Goal: Transaction & Acquisition: Purchase product/service

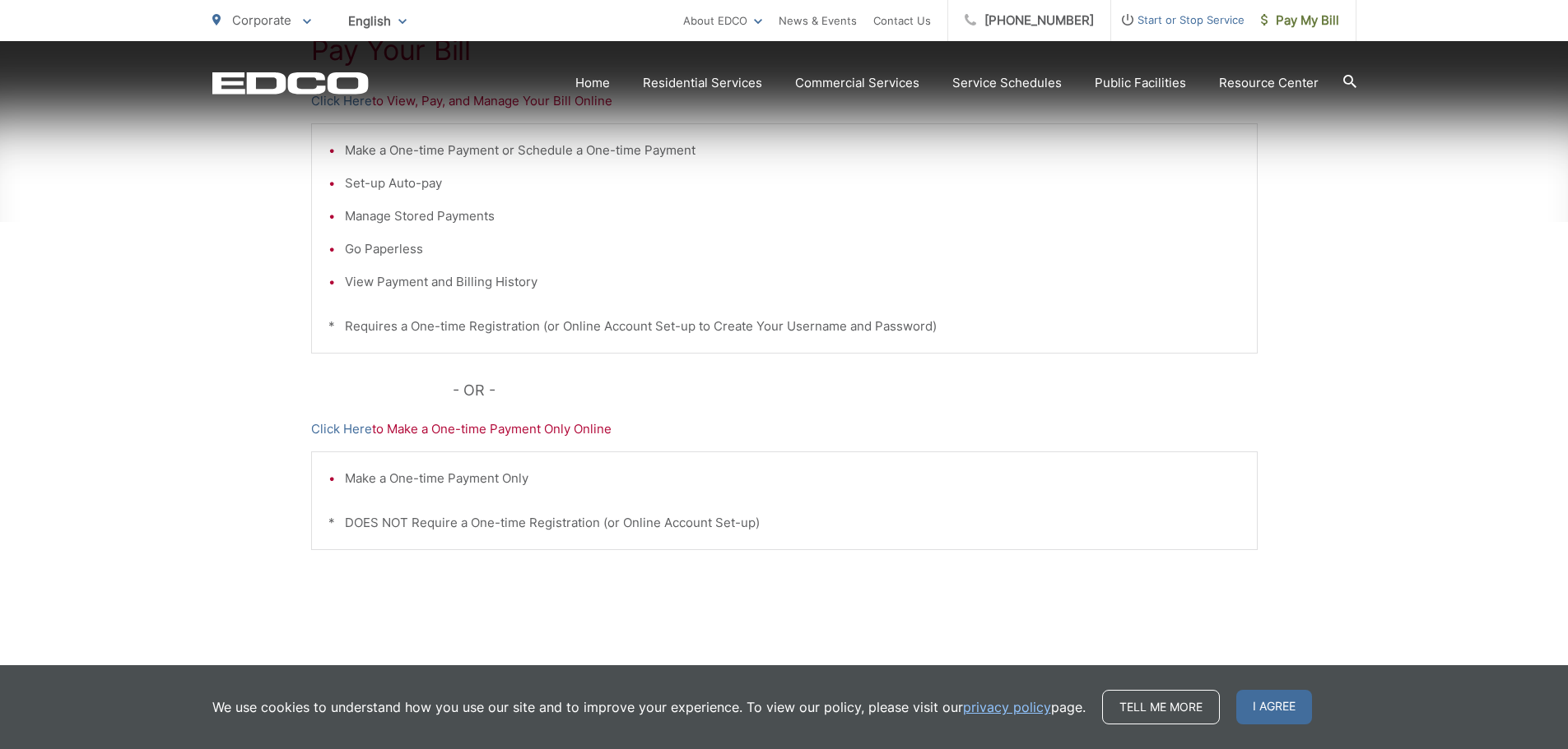
scroll to position [421, 0]
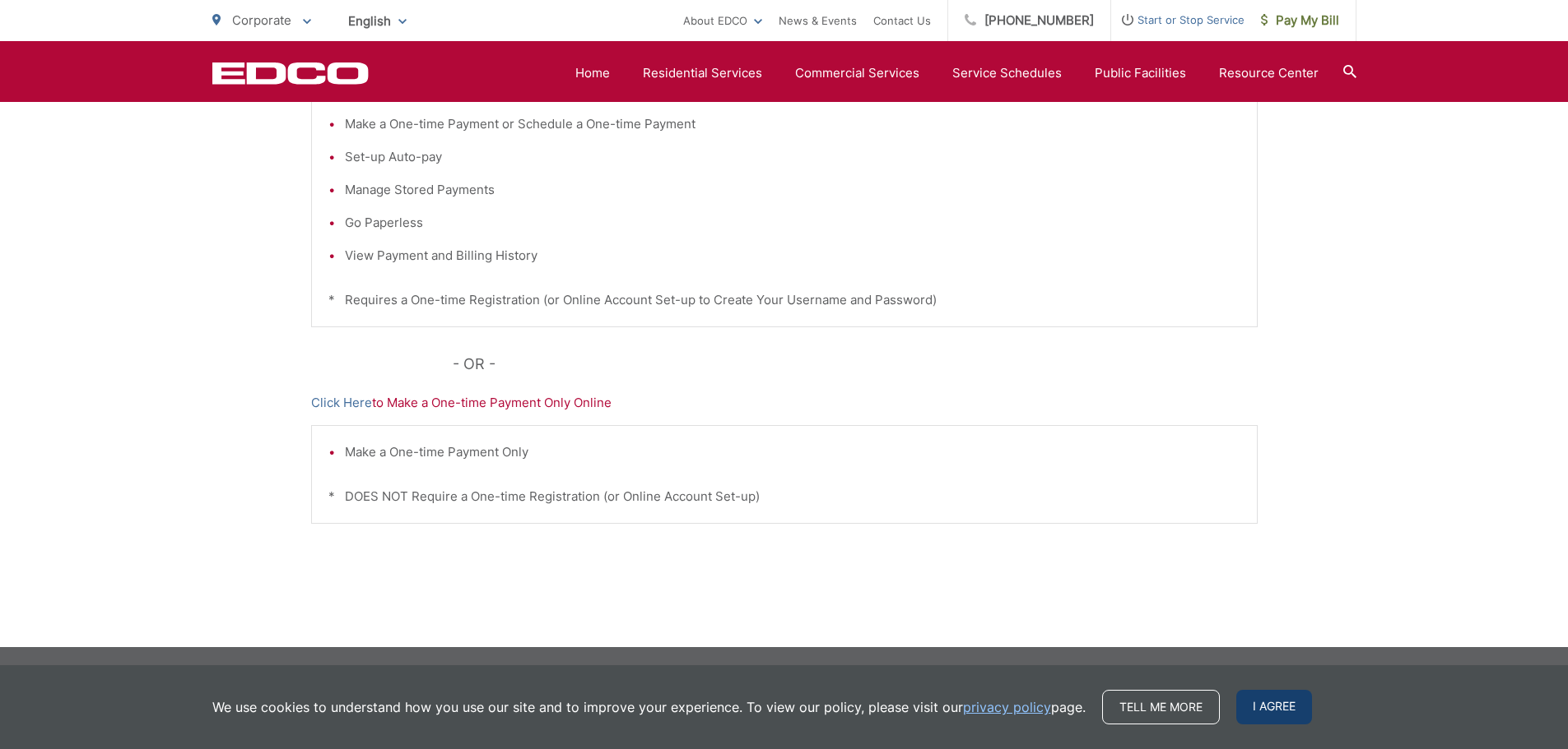
click at [1274, 706] on span "I agree" at bounding box center [1273, 708] width 76 height 35
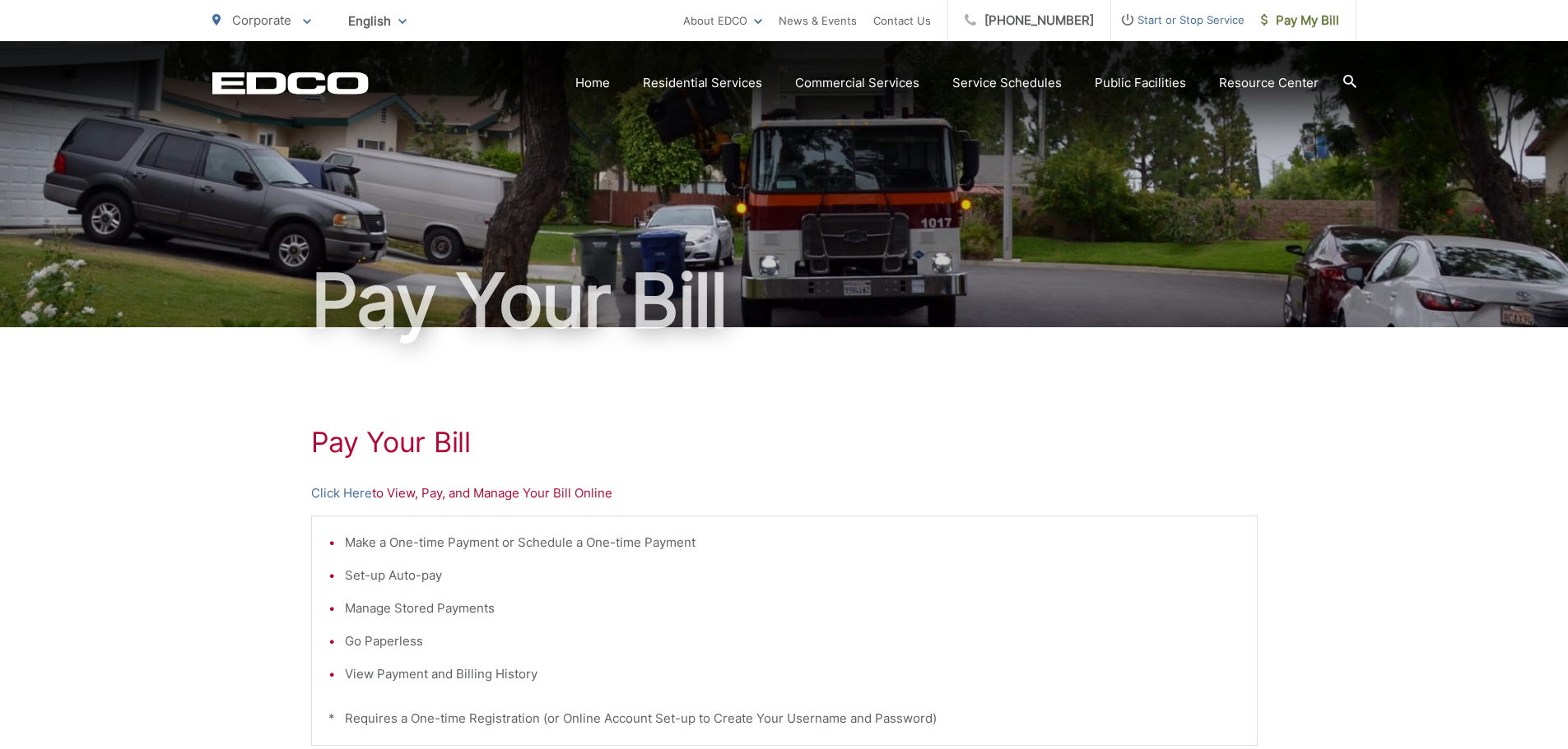
scroll to position [0, 0]
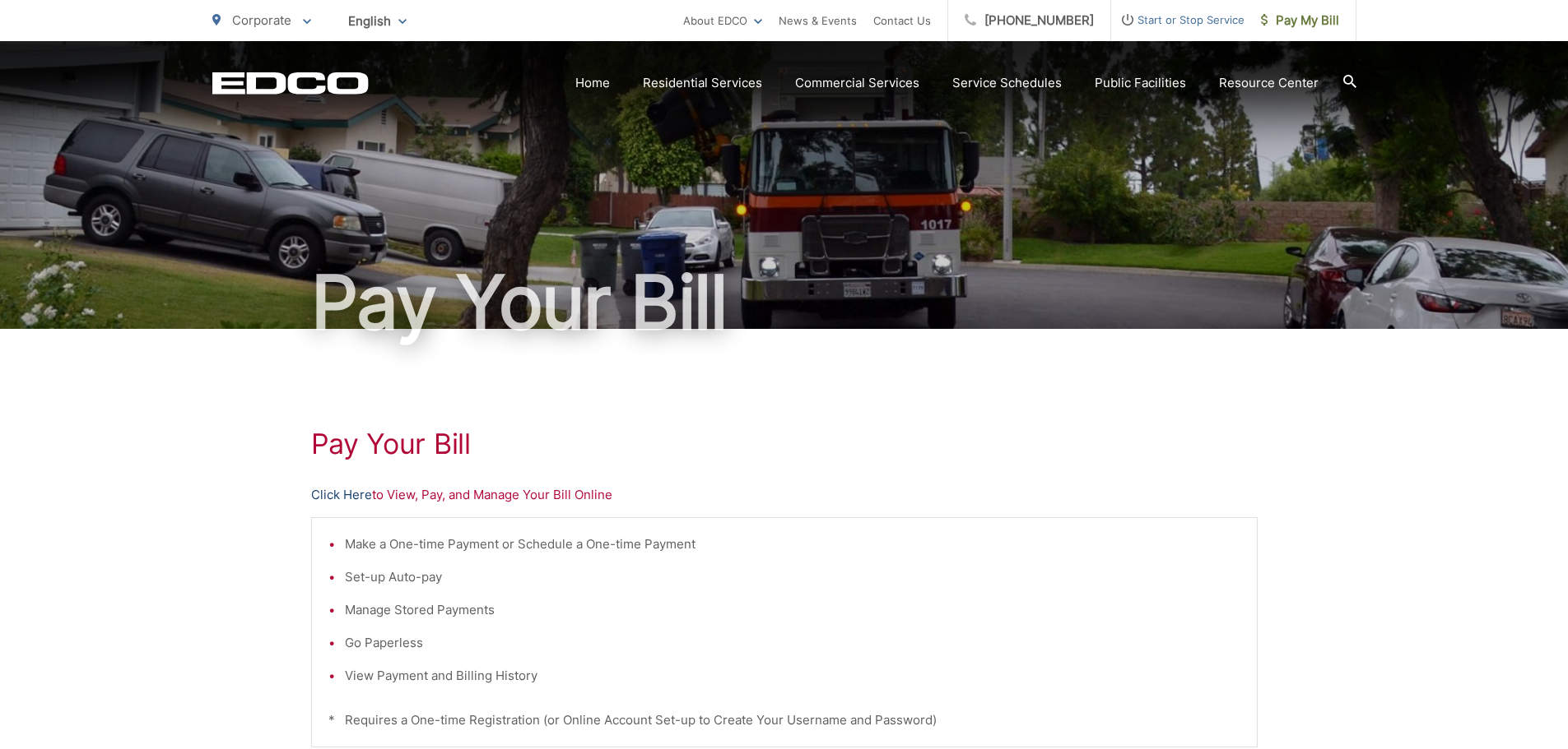
click at [348, 497] on link "Click Here" at bounding box center [341, 495] width 61 height 20
click at [1307, 22] on span "Pay My Bill" at bounding box center [1299, 20] width 78 height 20
click at [1276, 19] on span "Pay My Bill" at bounding box center [1299, 20] width 78 height 20
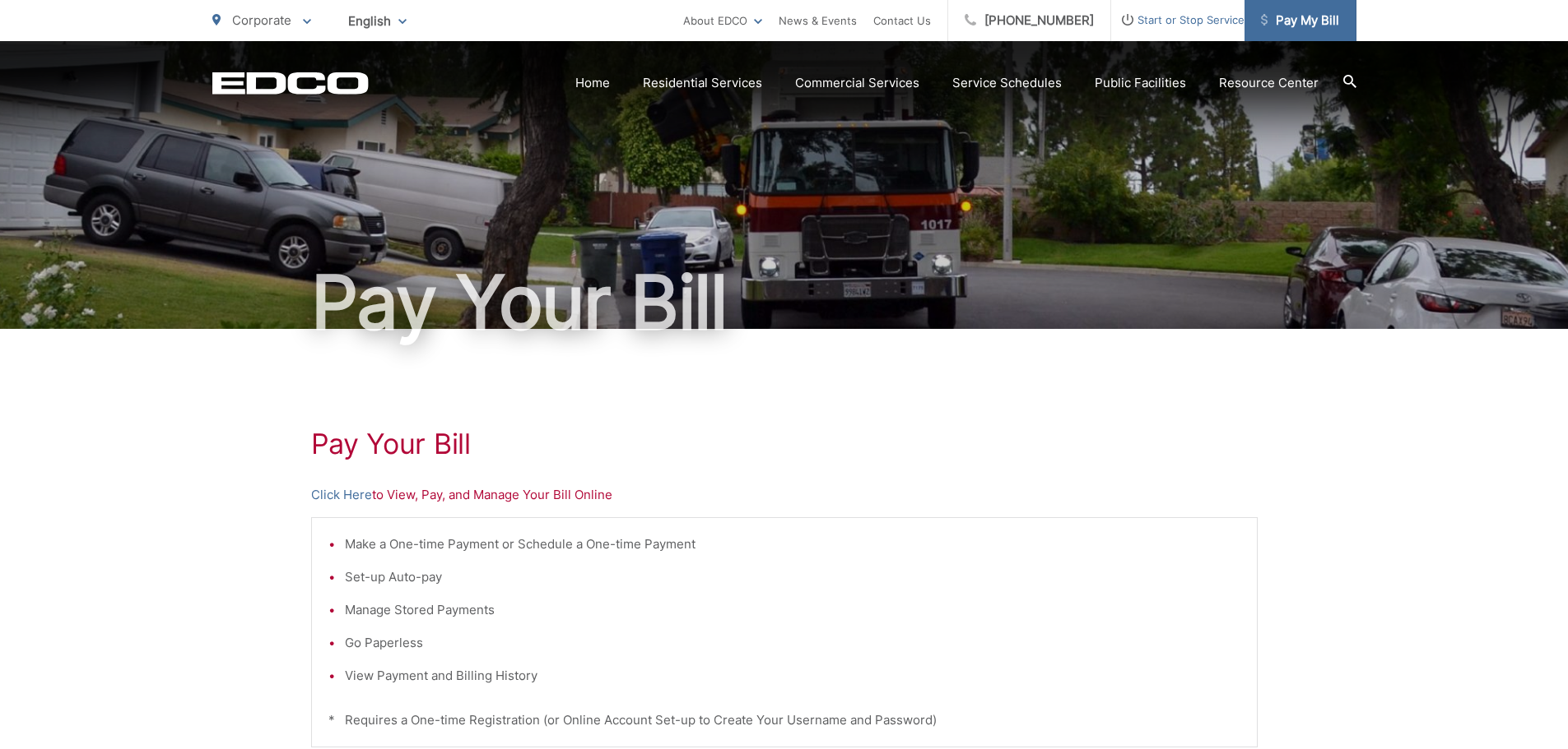
click at [1295, 32] on link "Pay My Bill" at bounding box center [1300, 20] width 112 height 41
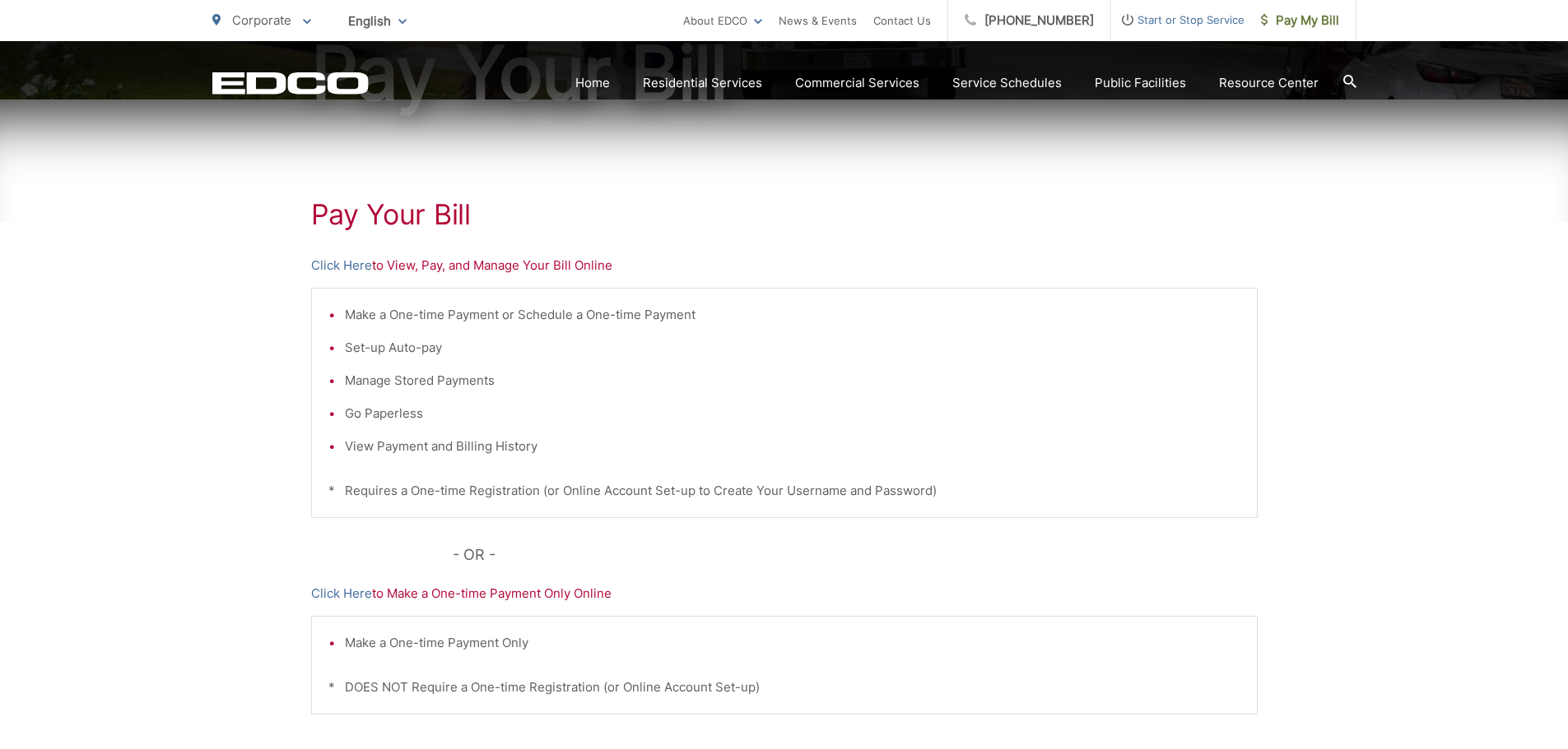
scroll to position [246, 0]
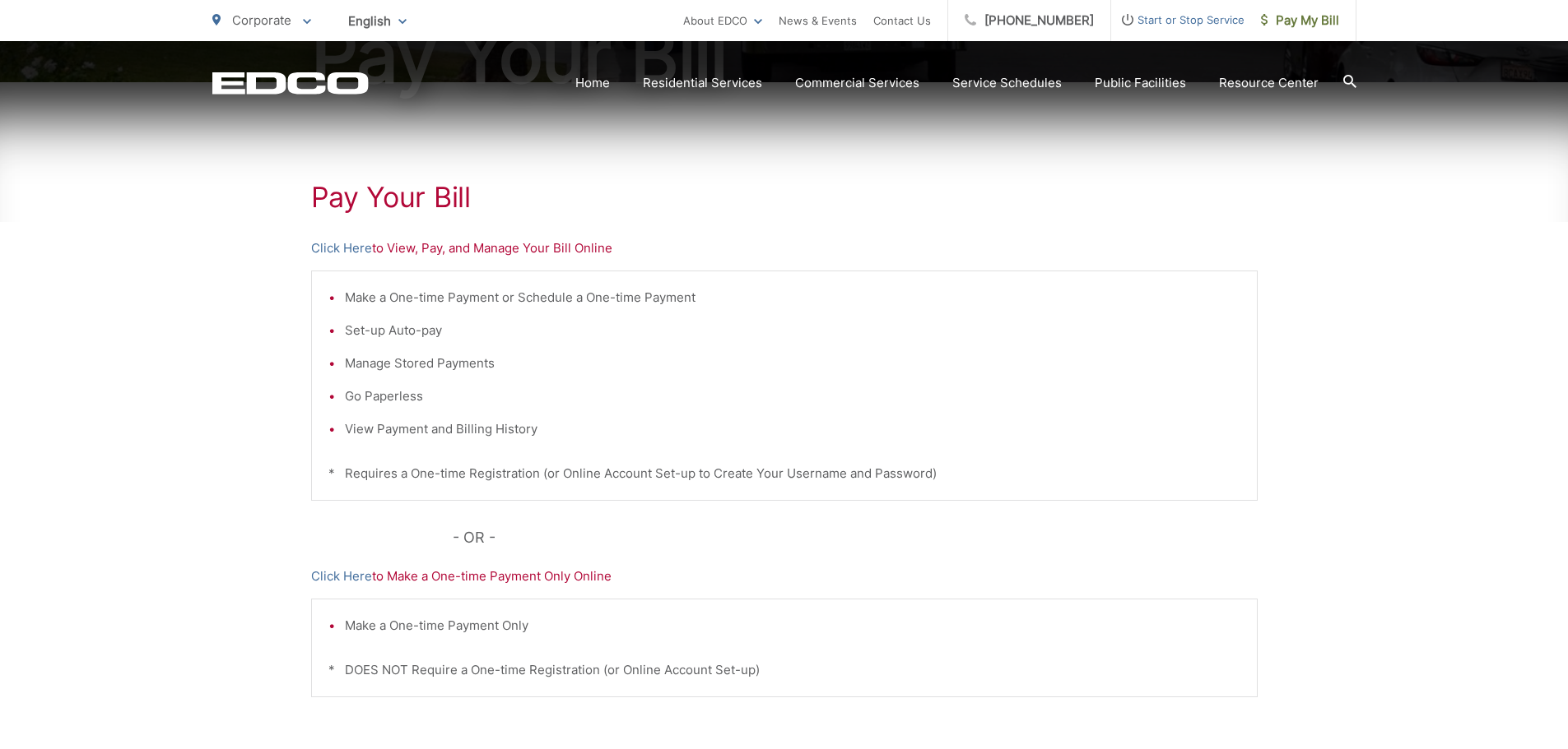
drag, startPoint x: 564, startPoint y: 258, endPoint x: 528, endPoint y: 248, distance: 37.4
click at [563, 258] on div "Pay Your Bill Click Here to View, Pay, and Manage Your Bill Online Make a One-t…" at bounding box center [784, 451] width 947 height 738
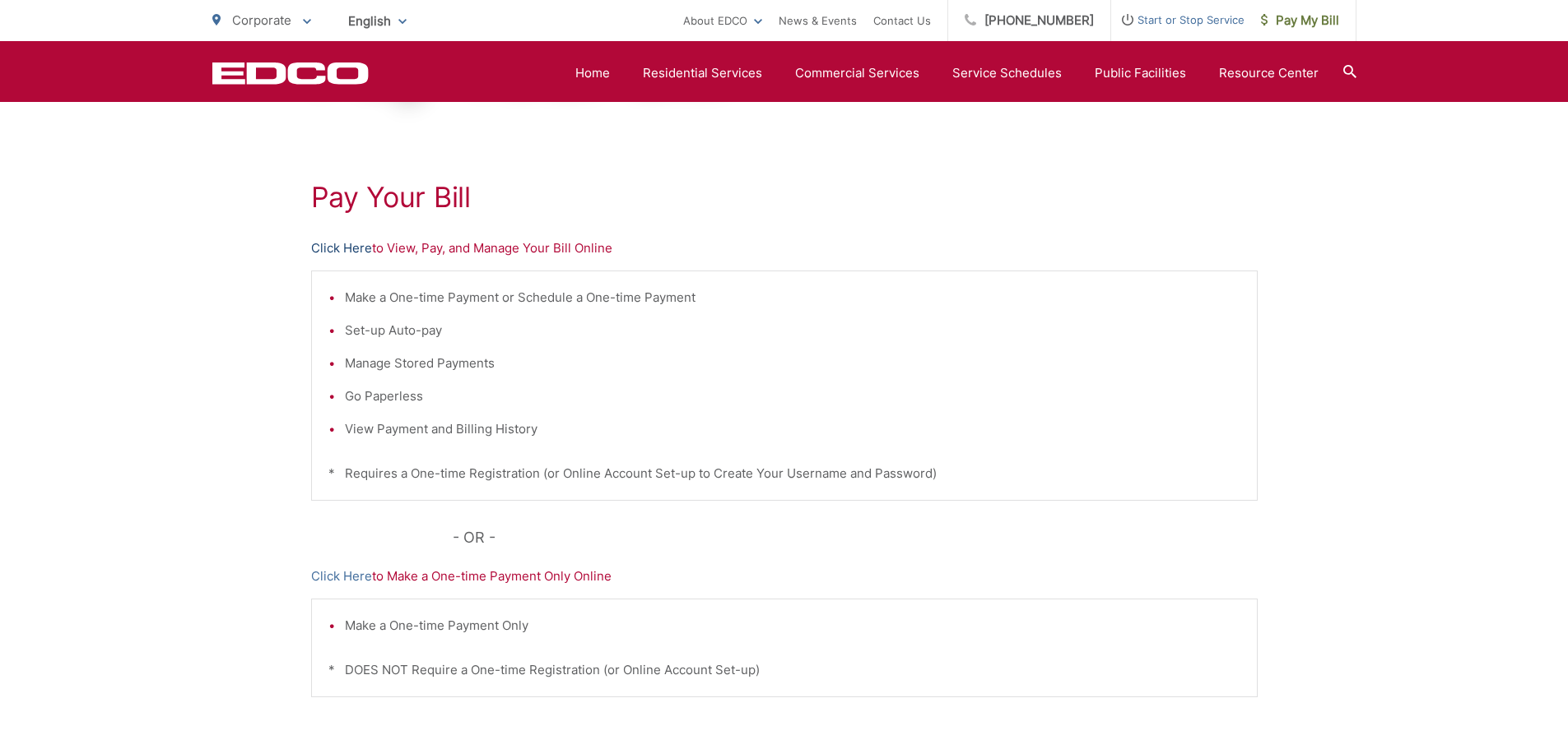
click at [336, 251] on link "Click Here" at bounding box center [341, 248] width 61 height 20
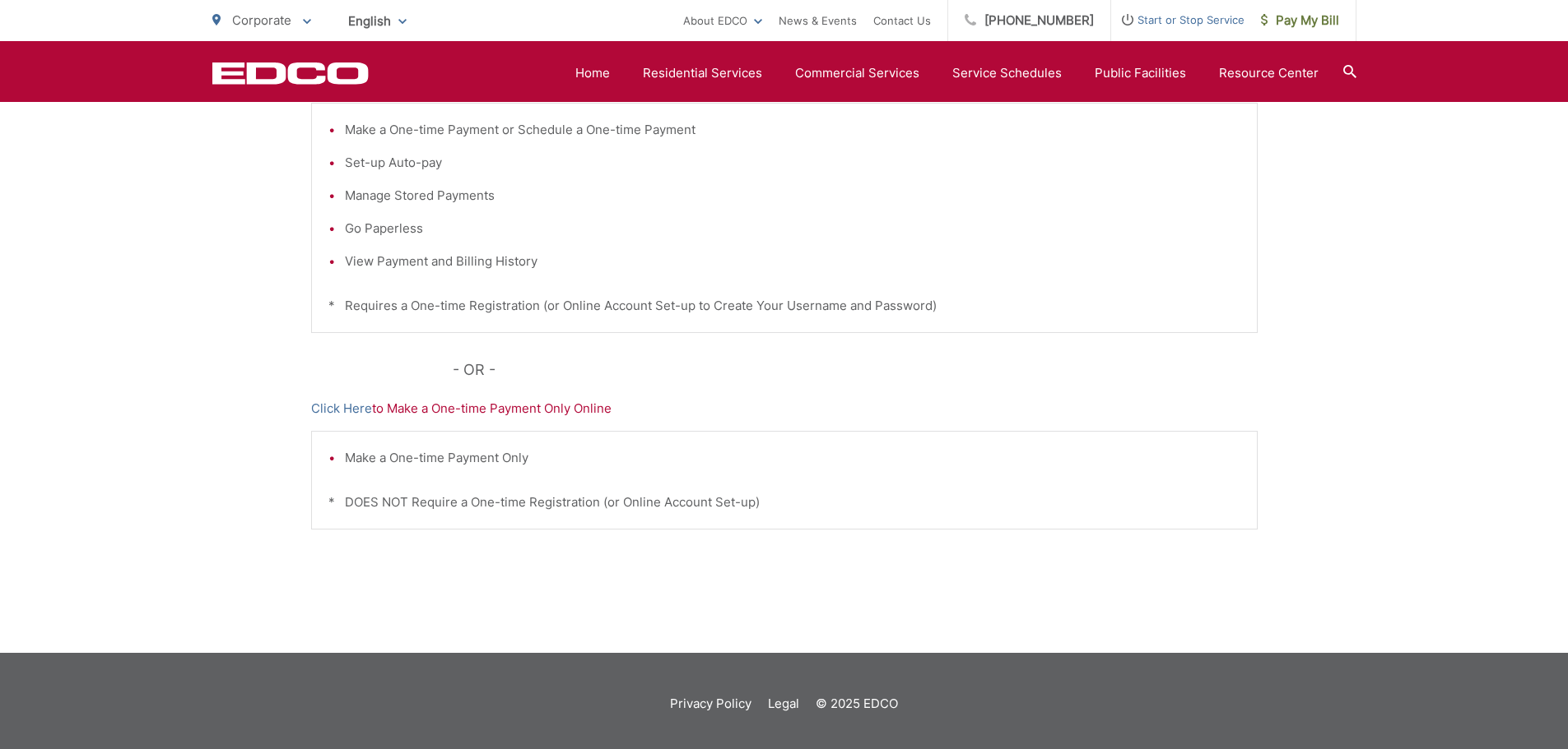
scroll to position [421, 0]
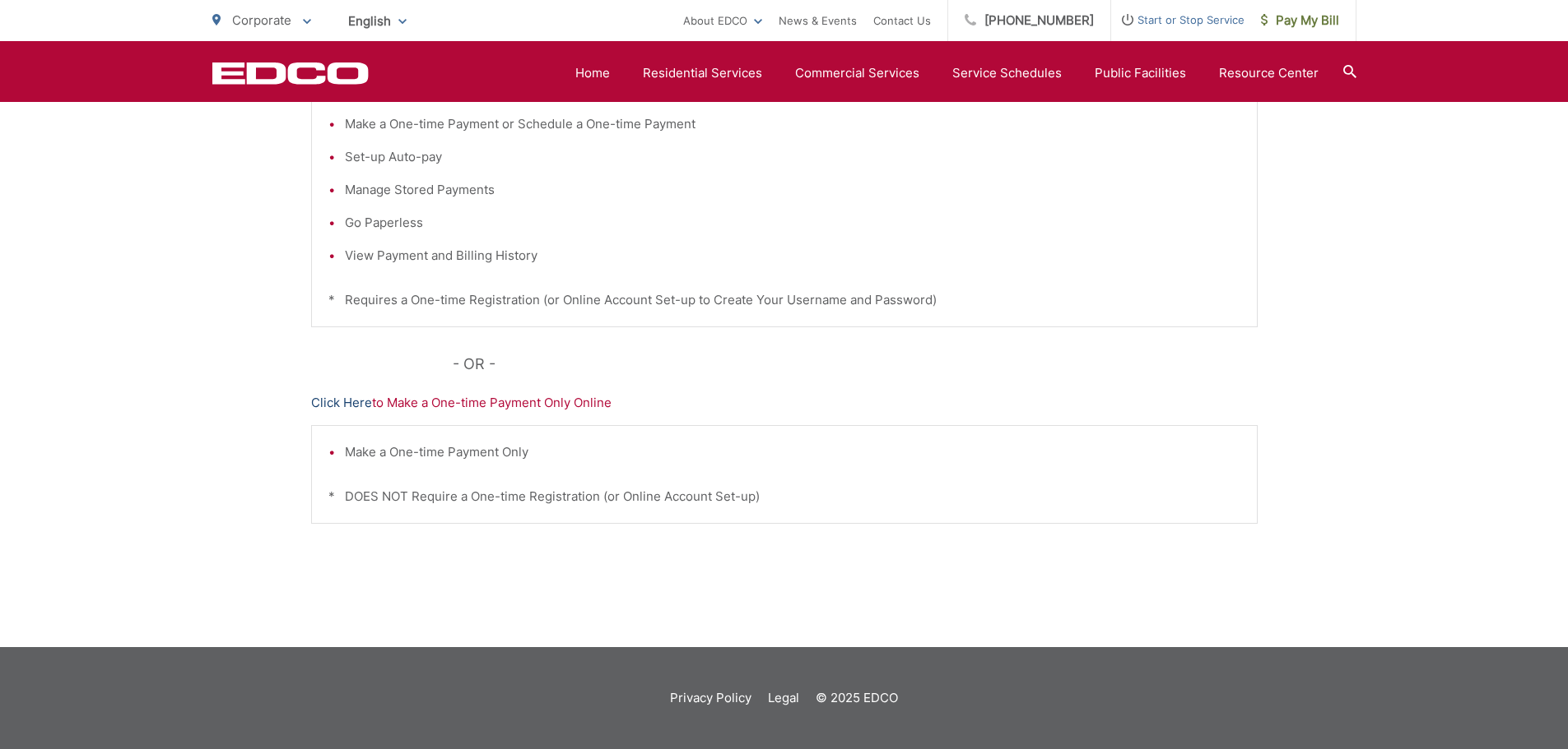
click at [348, 402] on link "Click Here" at bounding box center [341, 402] width 61 height 20
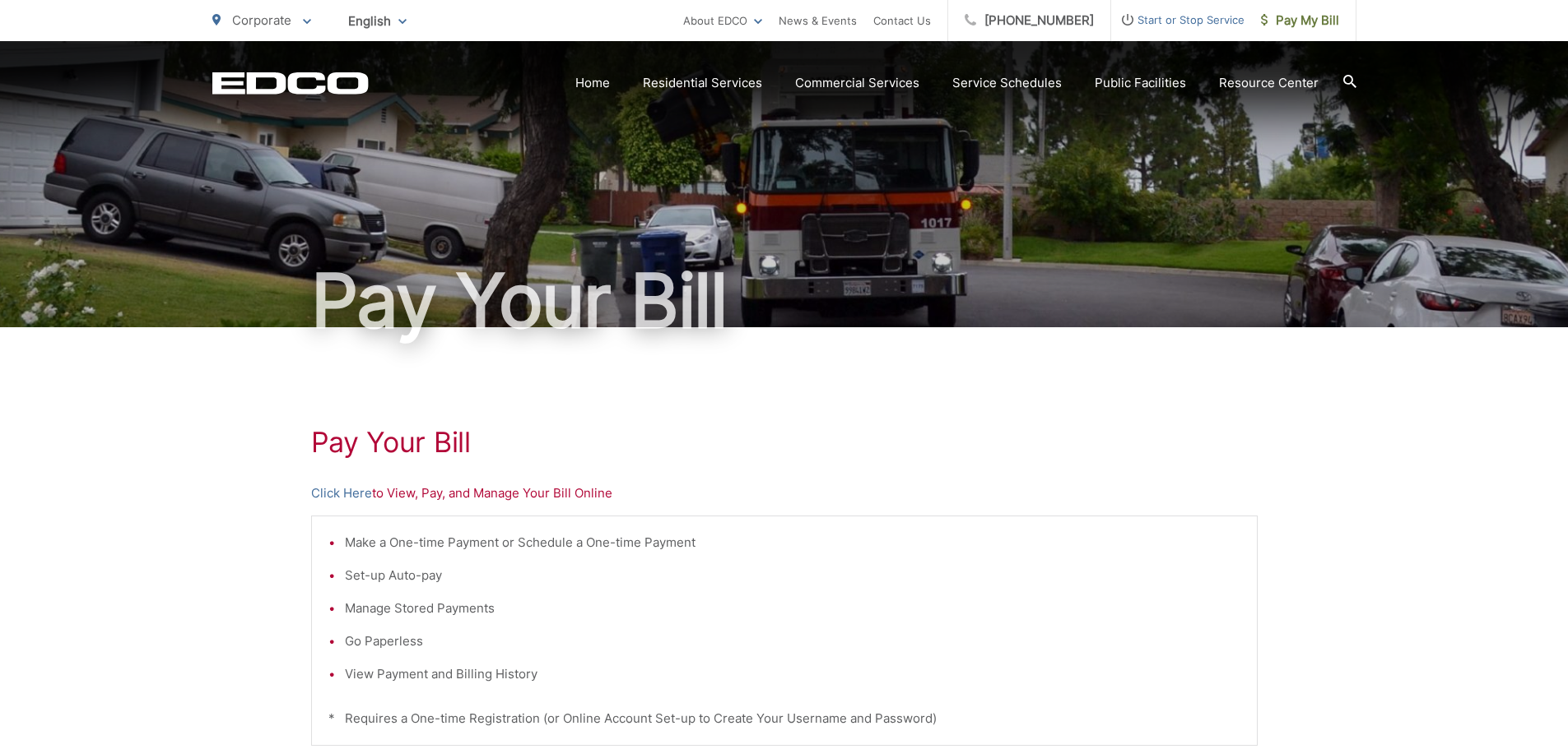
scroll to position [0, 0]
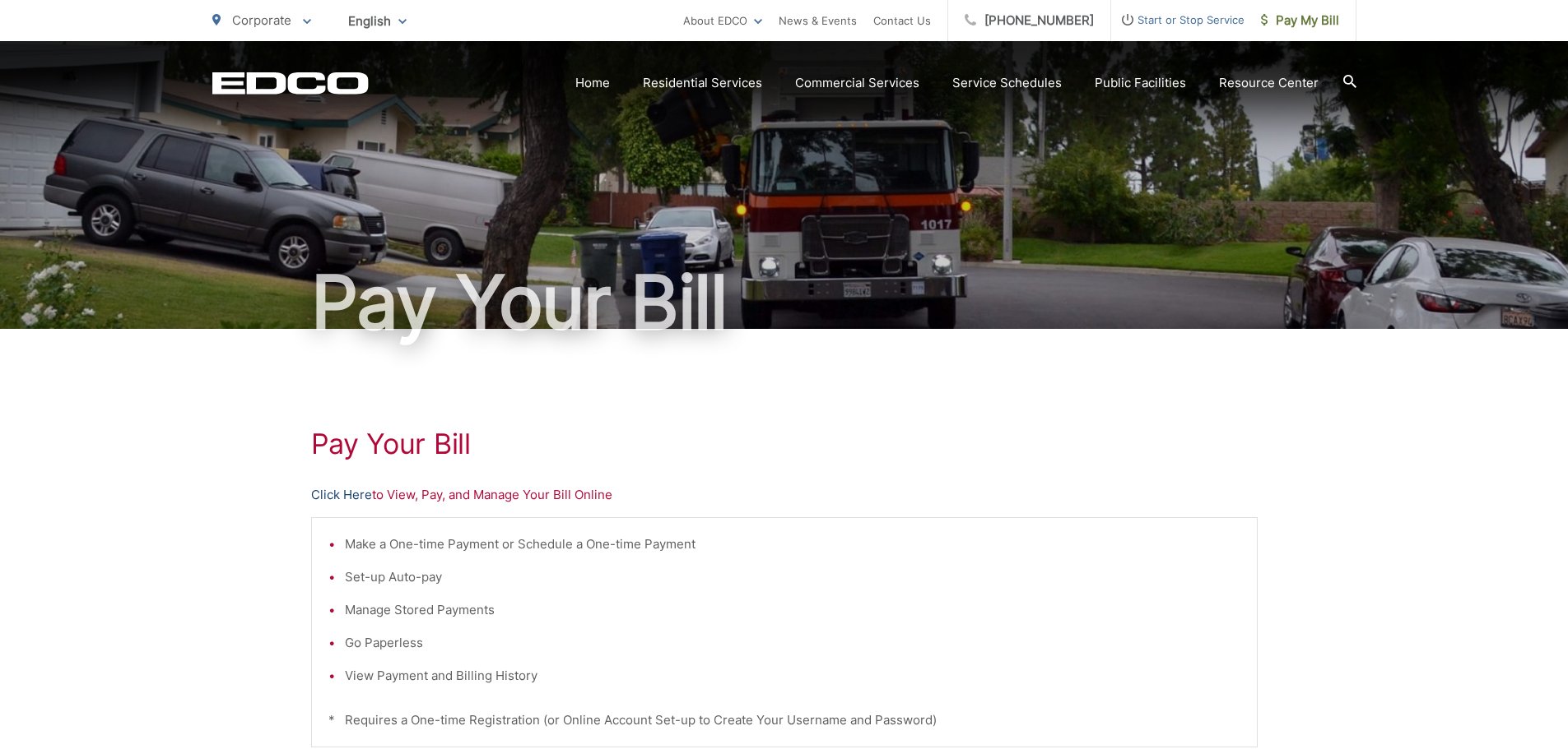
click at [353, 493] on link "Click Here" at bounding box center [341, 495] width 61 height 20
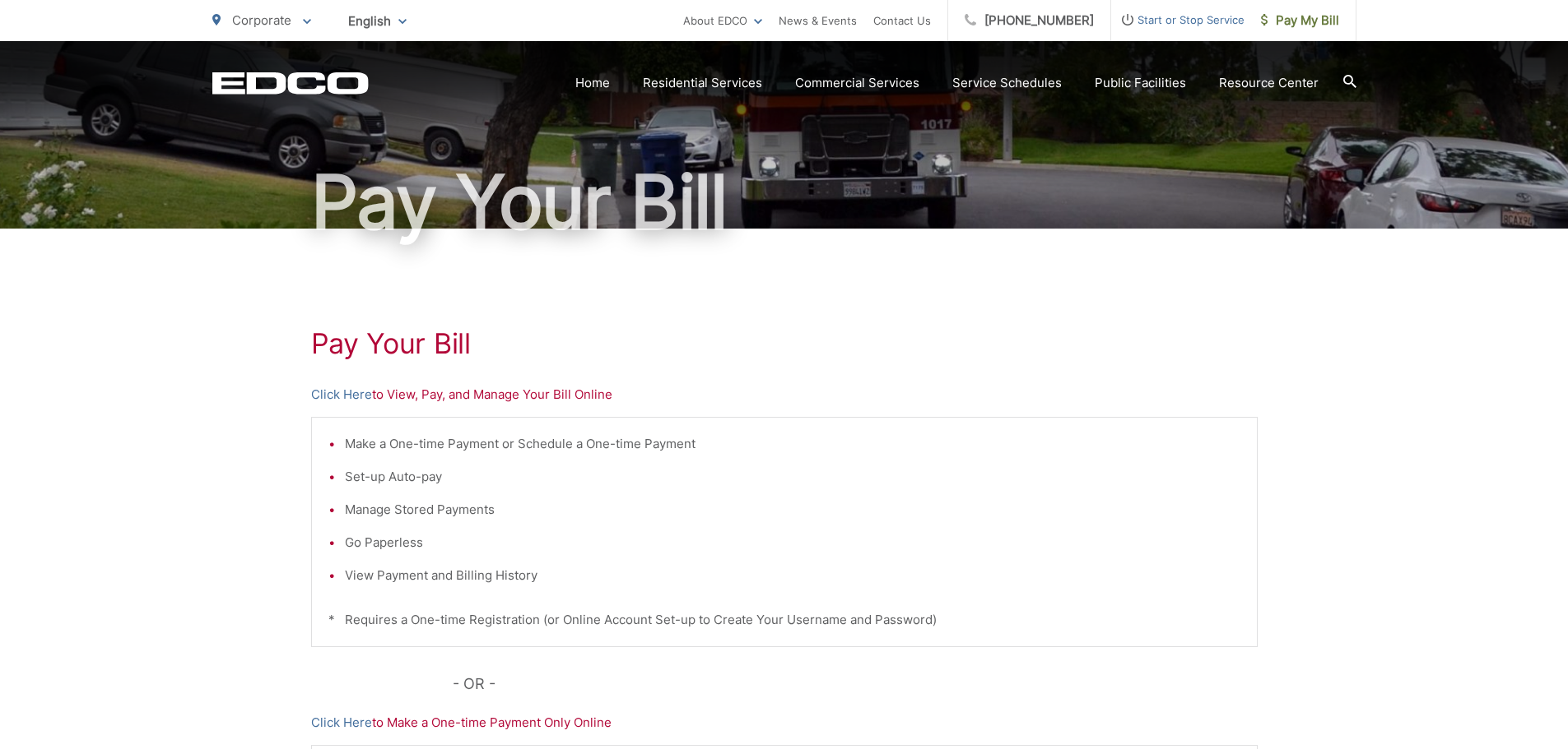
scroll to position [246, 0]
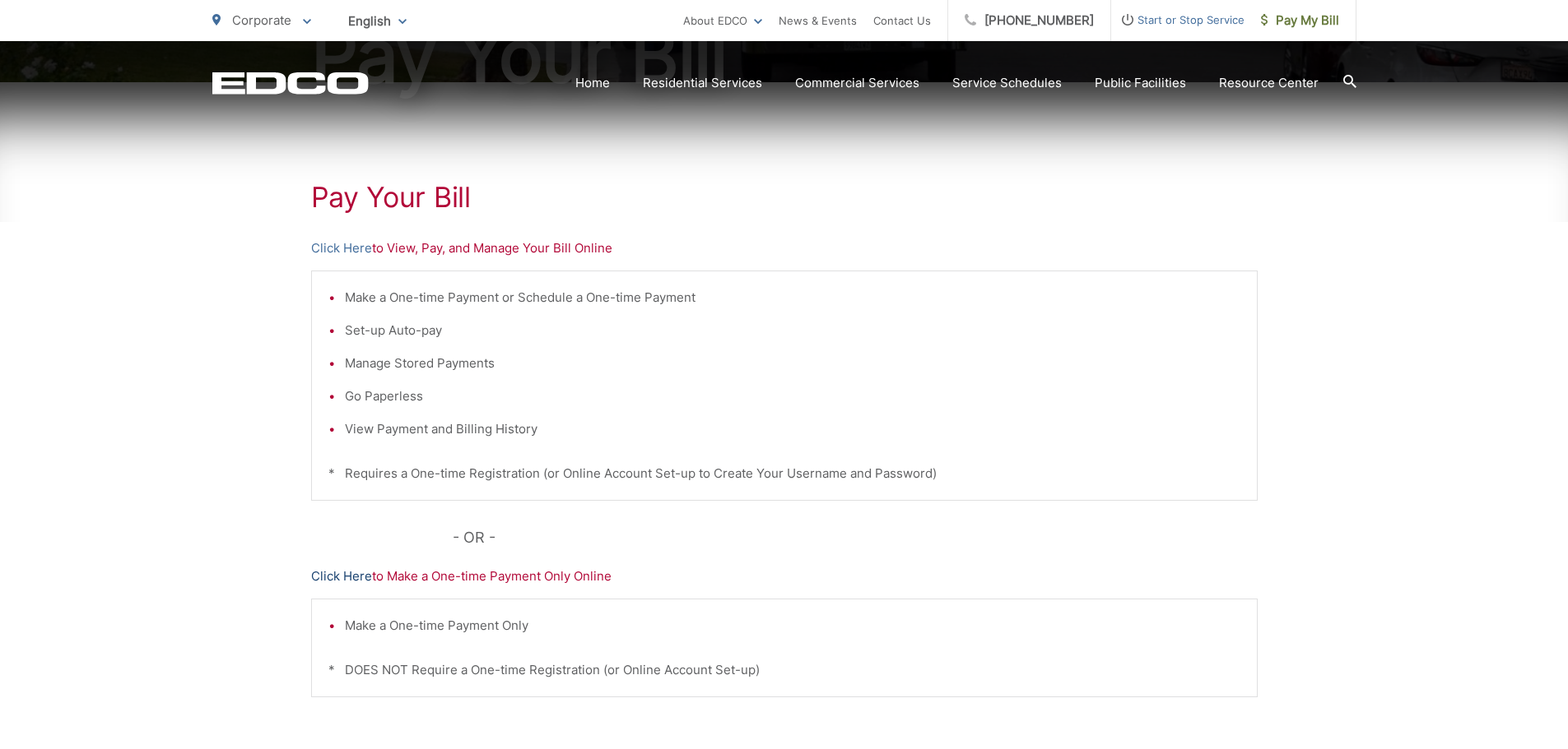
click at [348, 577] on link "Click Here" at bounding box center [341, 577] width 61 height 20
click at [348, 245] on link "Click Here" at bounding box center [341, 248] width 61 height 20
click at [1297, 14] on span "Pay My Bill" at bounding box center [1299, 20] width 78 height 20
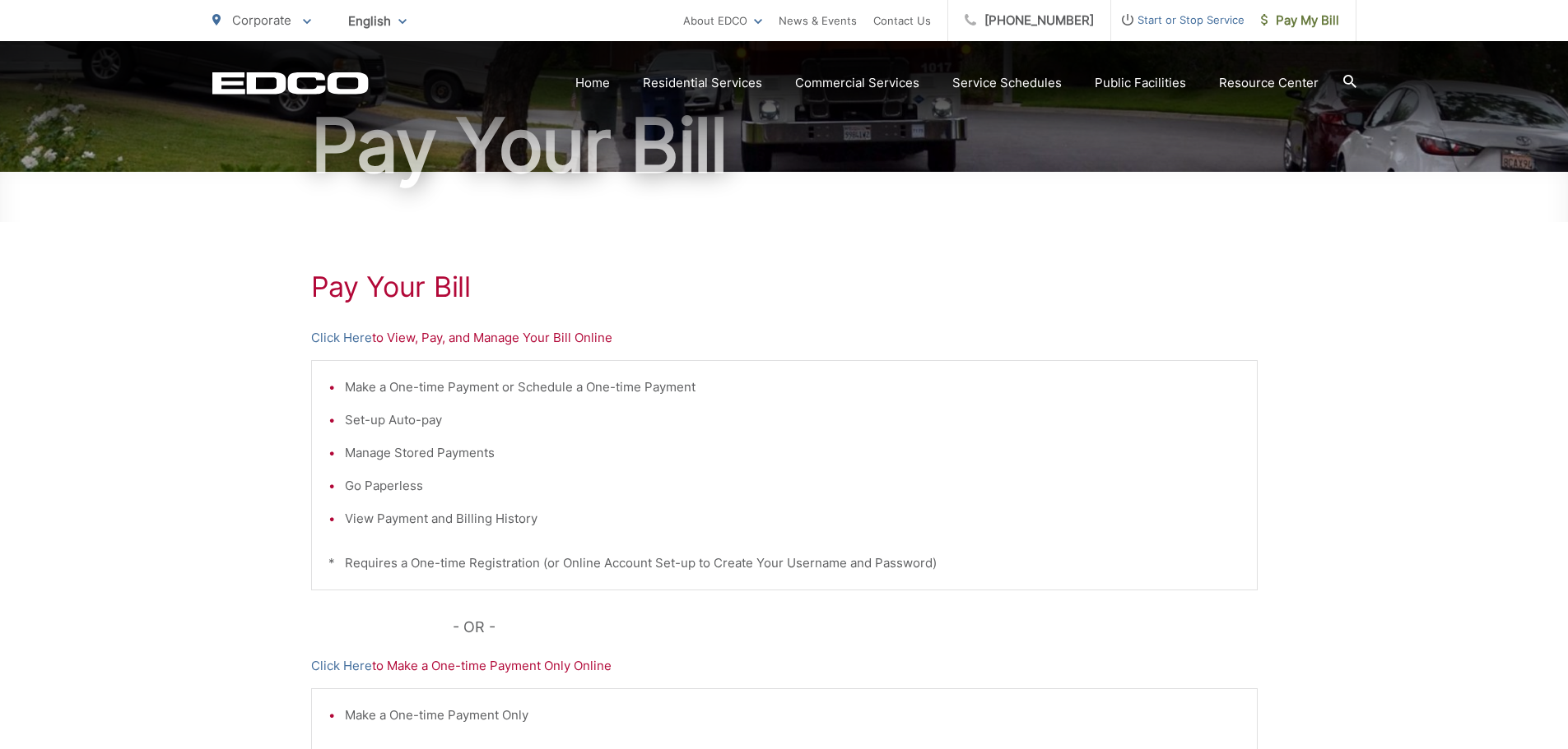
scroll to position [411, 0]
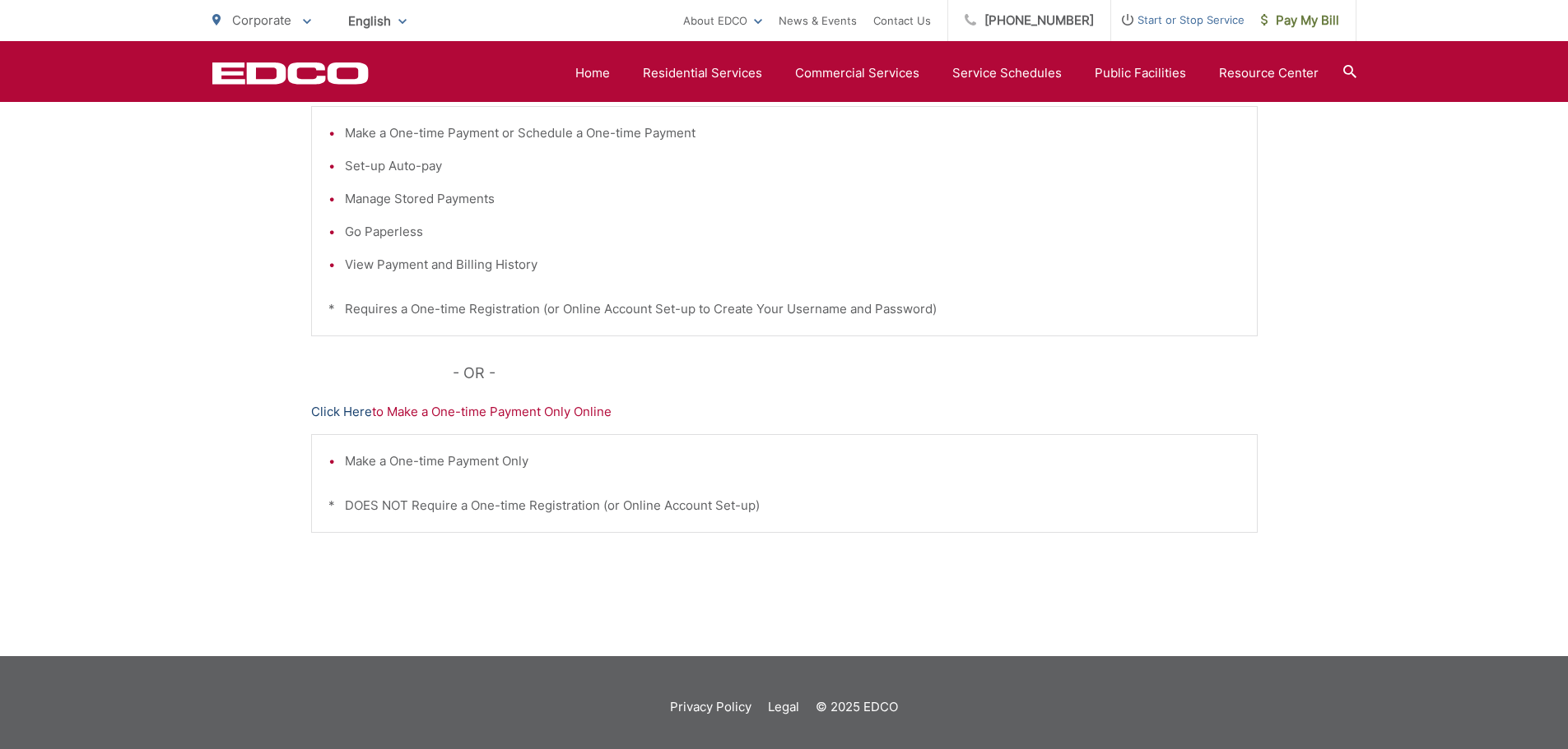
click at [355, 407] on link "Click Here" at bounding box center [341, 412] width 61 height 20
